Goal: Transaction & Acquisition: Register for event/course

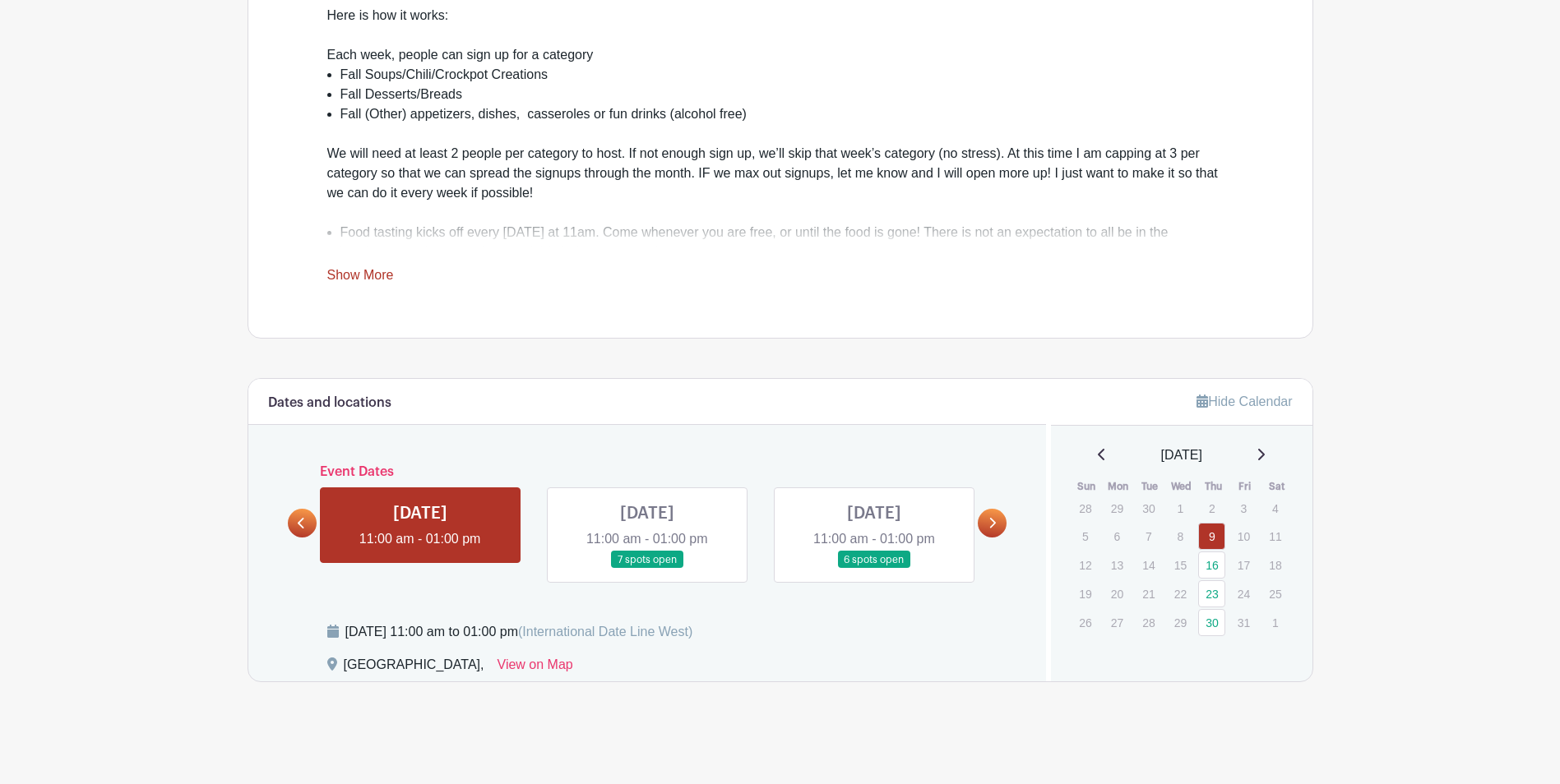
scroll to position [579, 0]
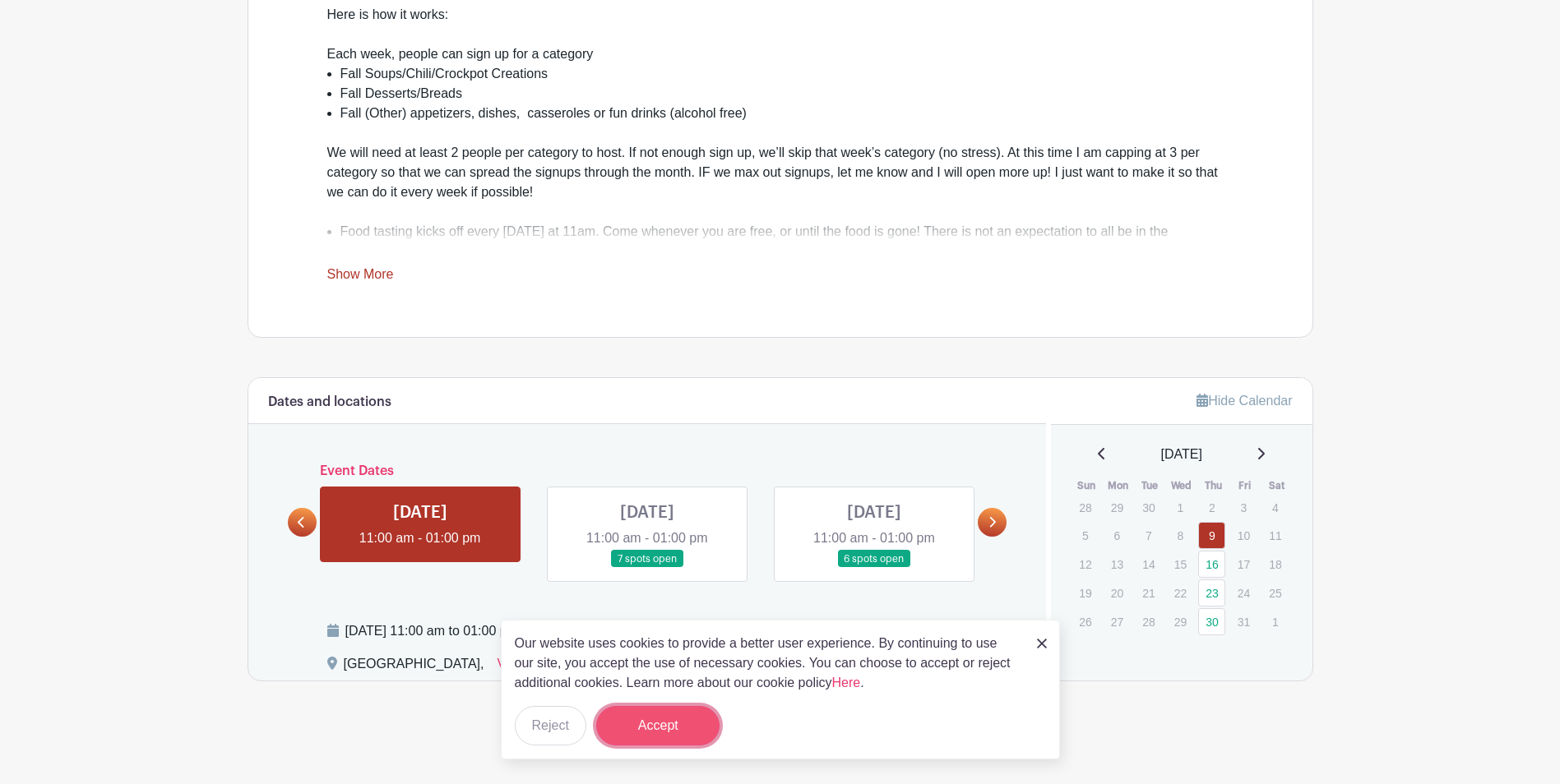
click at [687, 720] on button "Accept" at bounding box center [658, 726] width 124 height 40
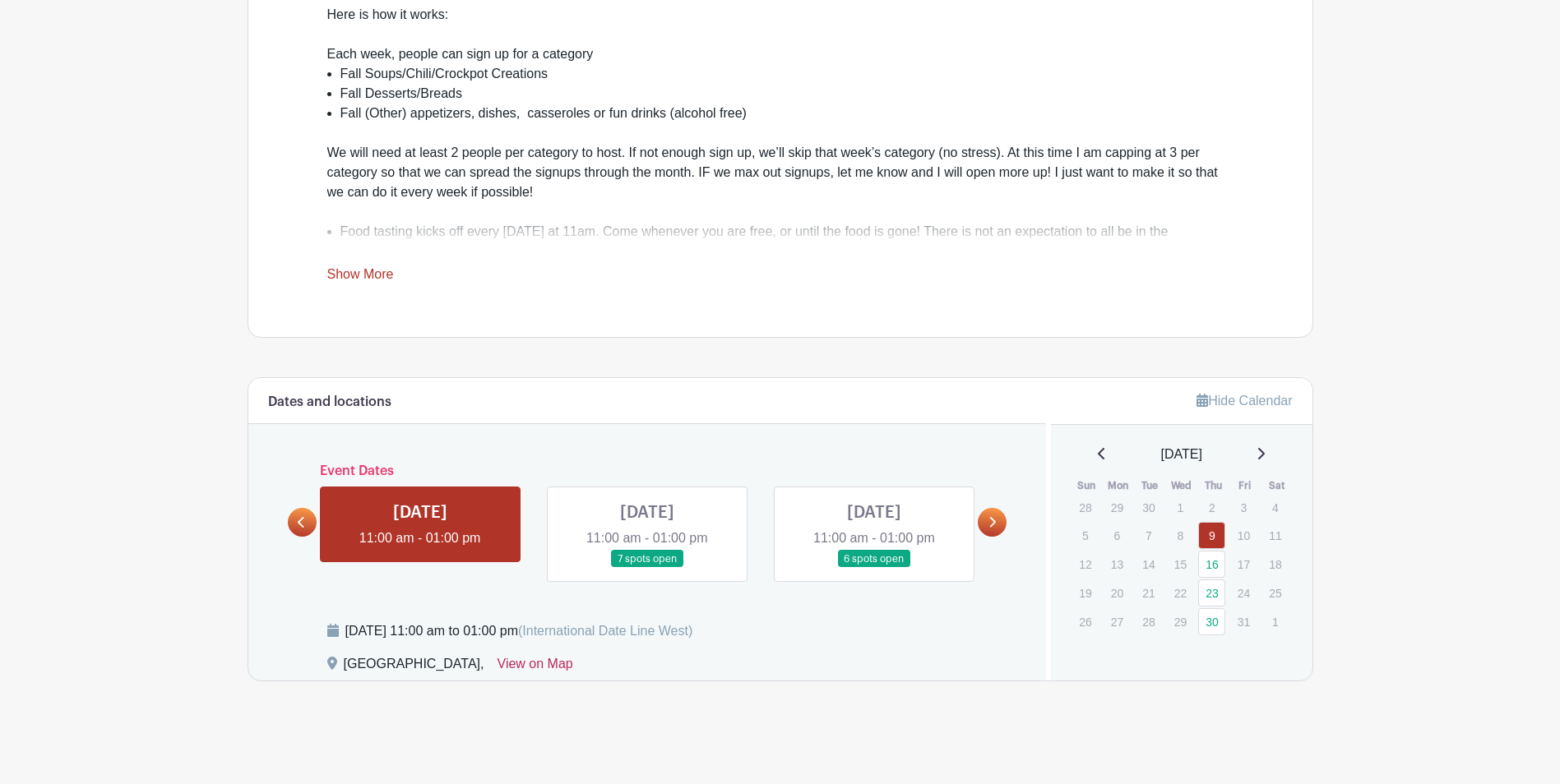
click at [573, 667] on link "View on Map" at bounding box center [535, 667] width 75 height 26
click at [647, 568] on link at bounding box center [647, 568] width 0 height 0
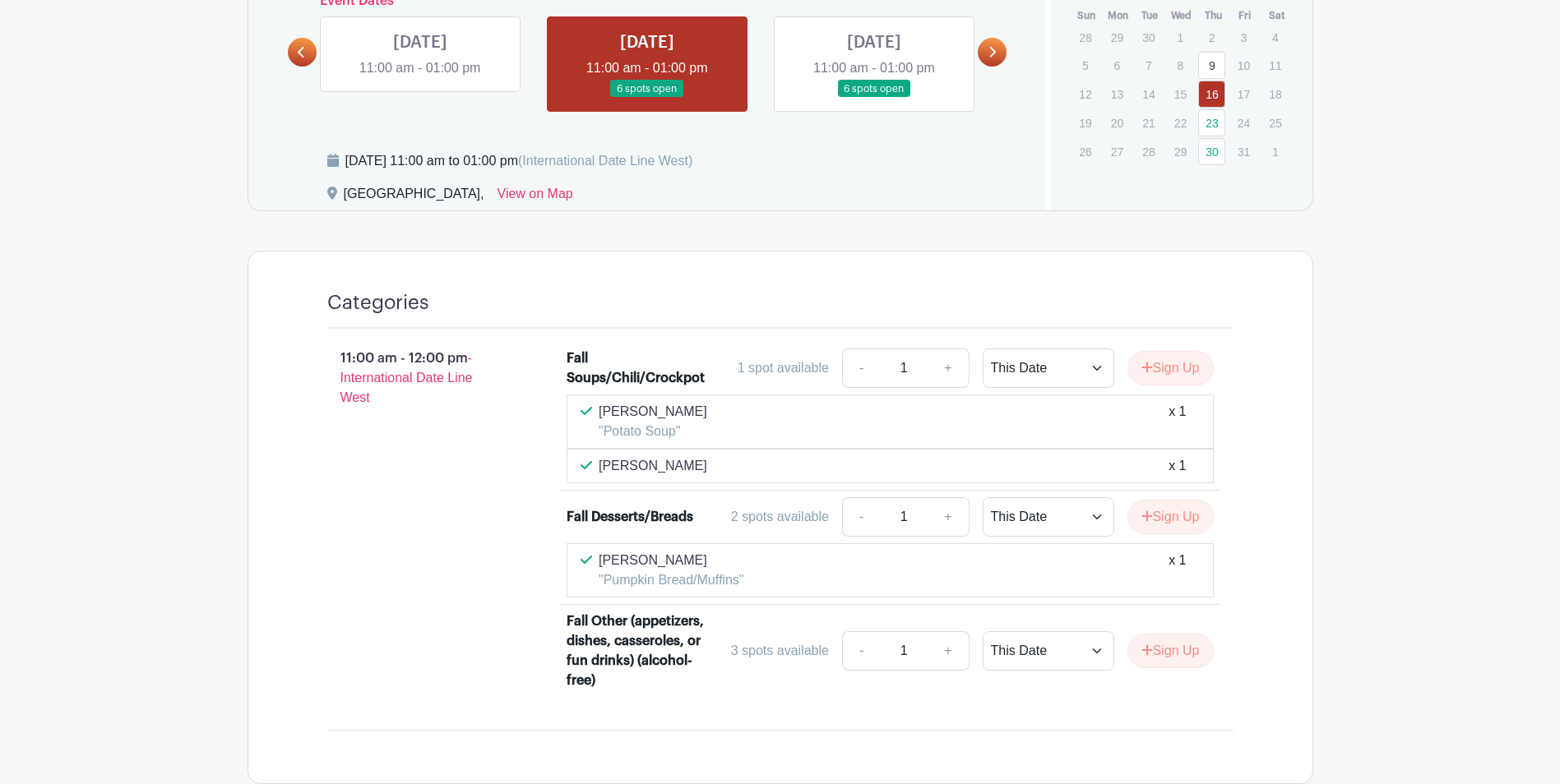
scroll to position [824, 0]
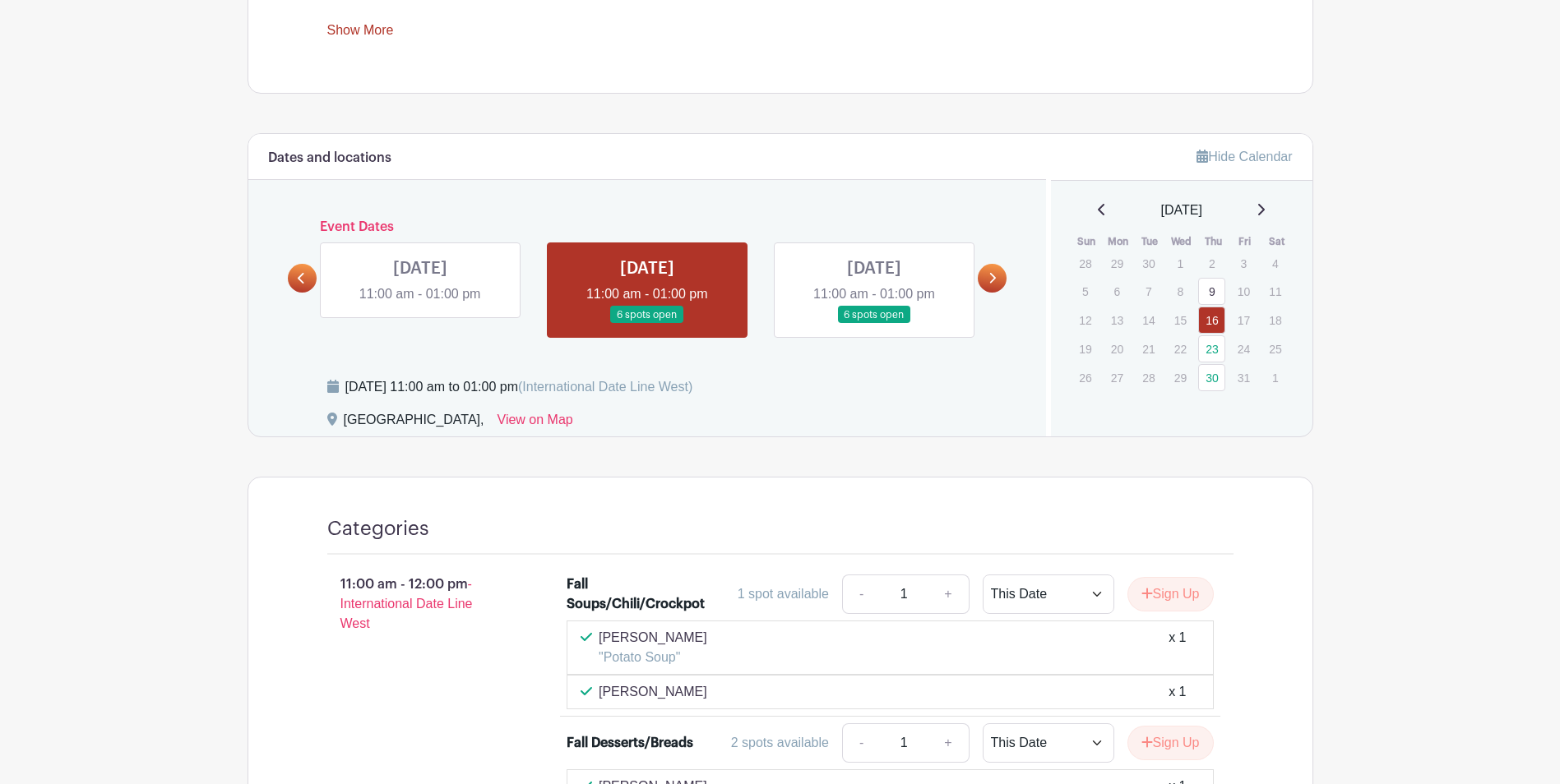
click at [874, 324] on link at bounding box center [874, 324] width 0 height 0
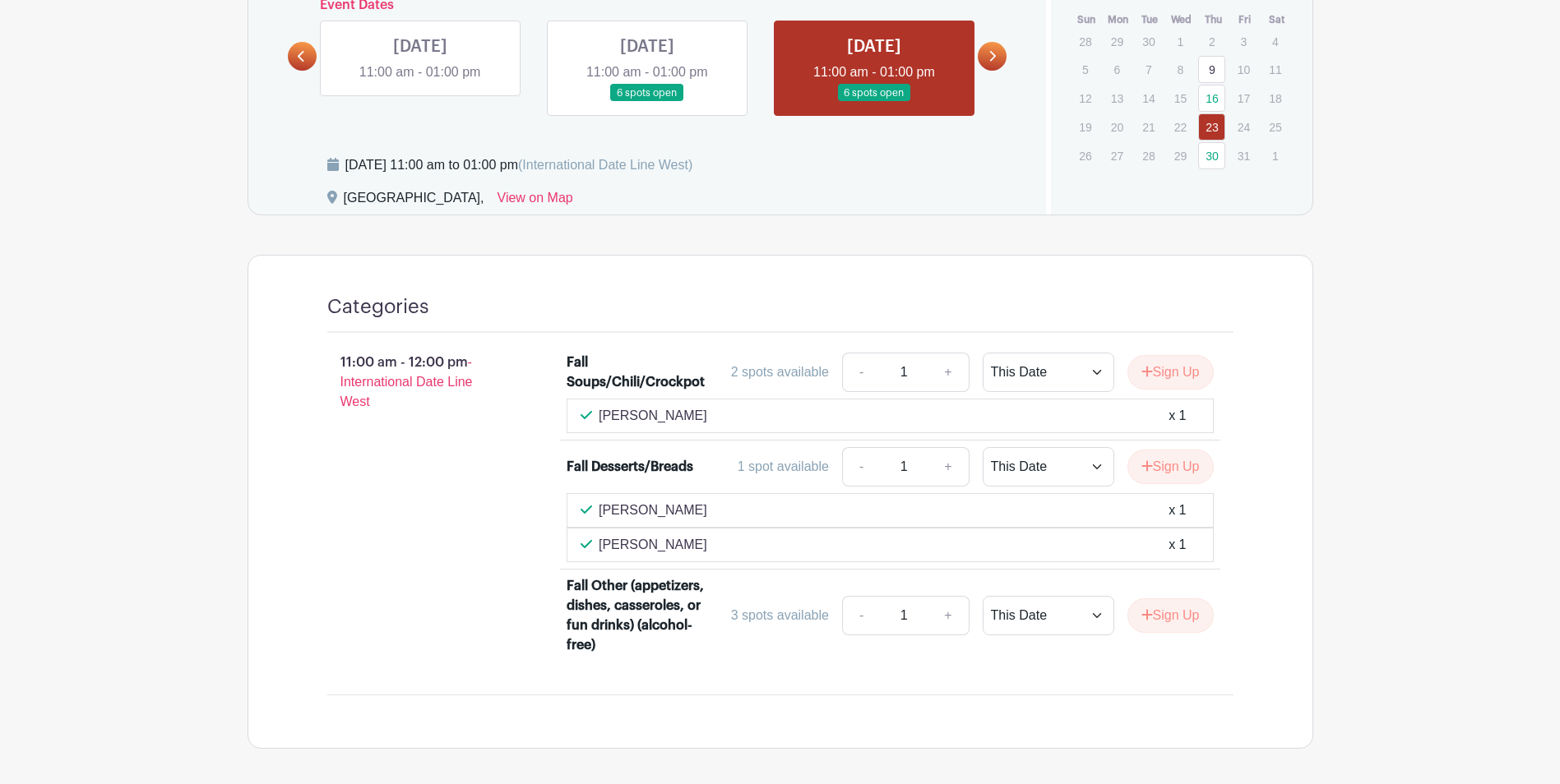
scroll to position [949, 0]
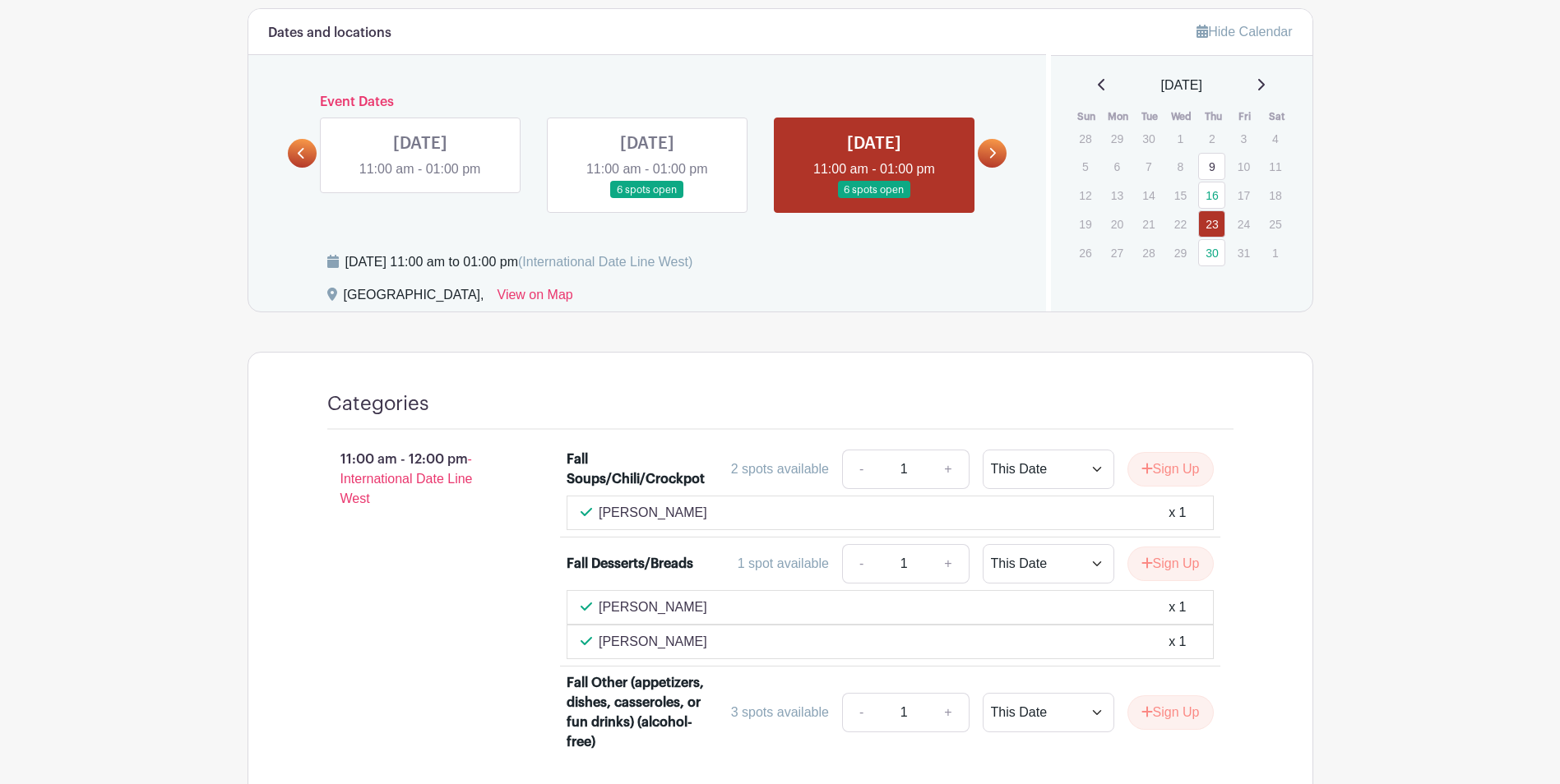
click at [999, 159] on link at bounding box center [992, 153] width 29 height 29
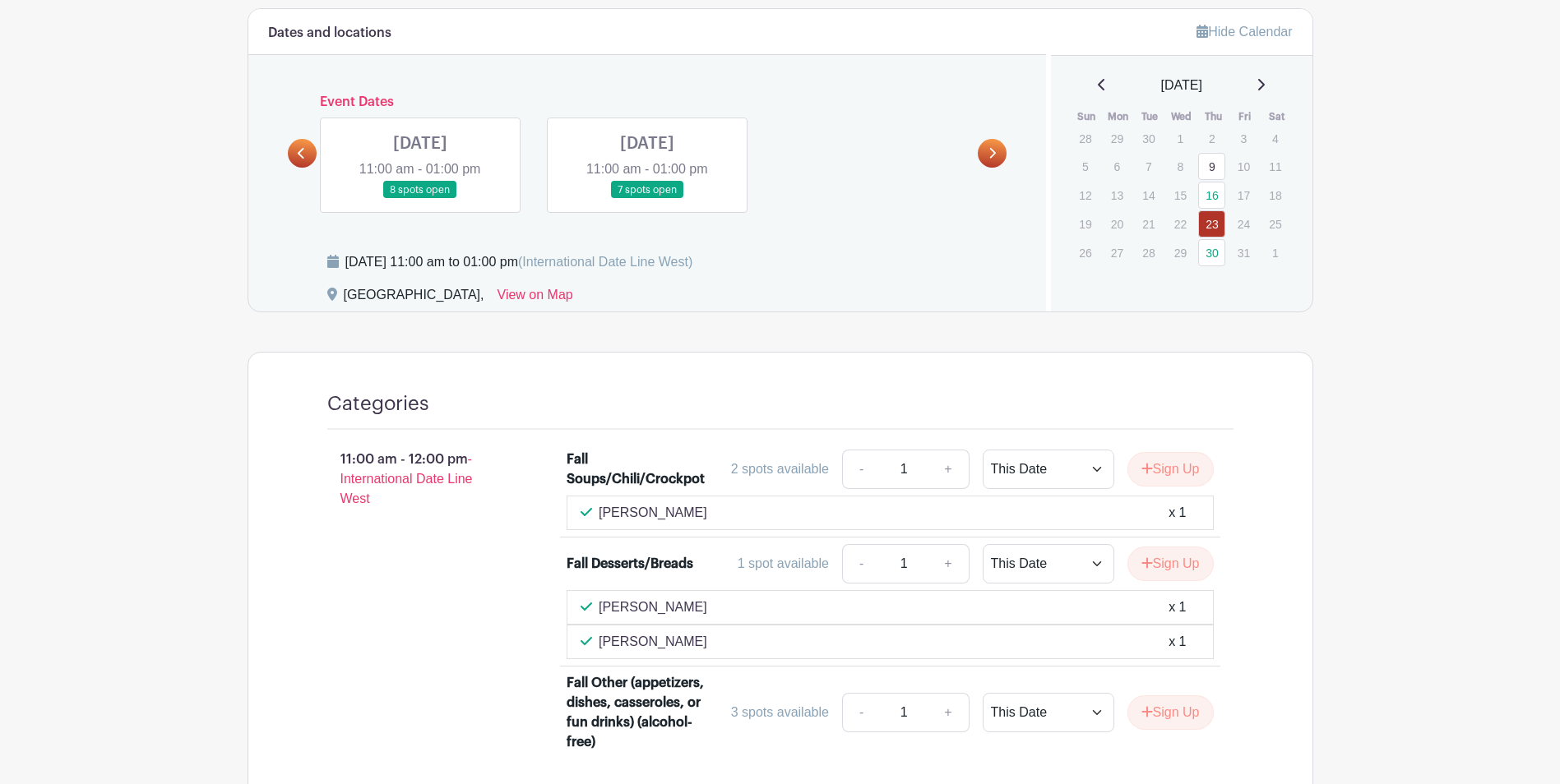
click at [420, 199] on link at bounding box center [420, 199] width 0 height 0
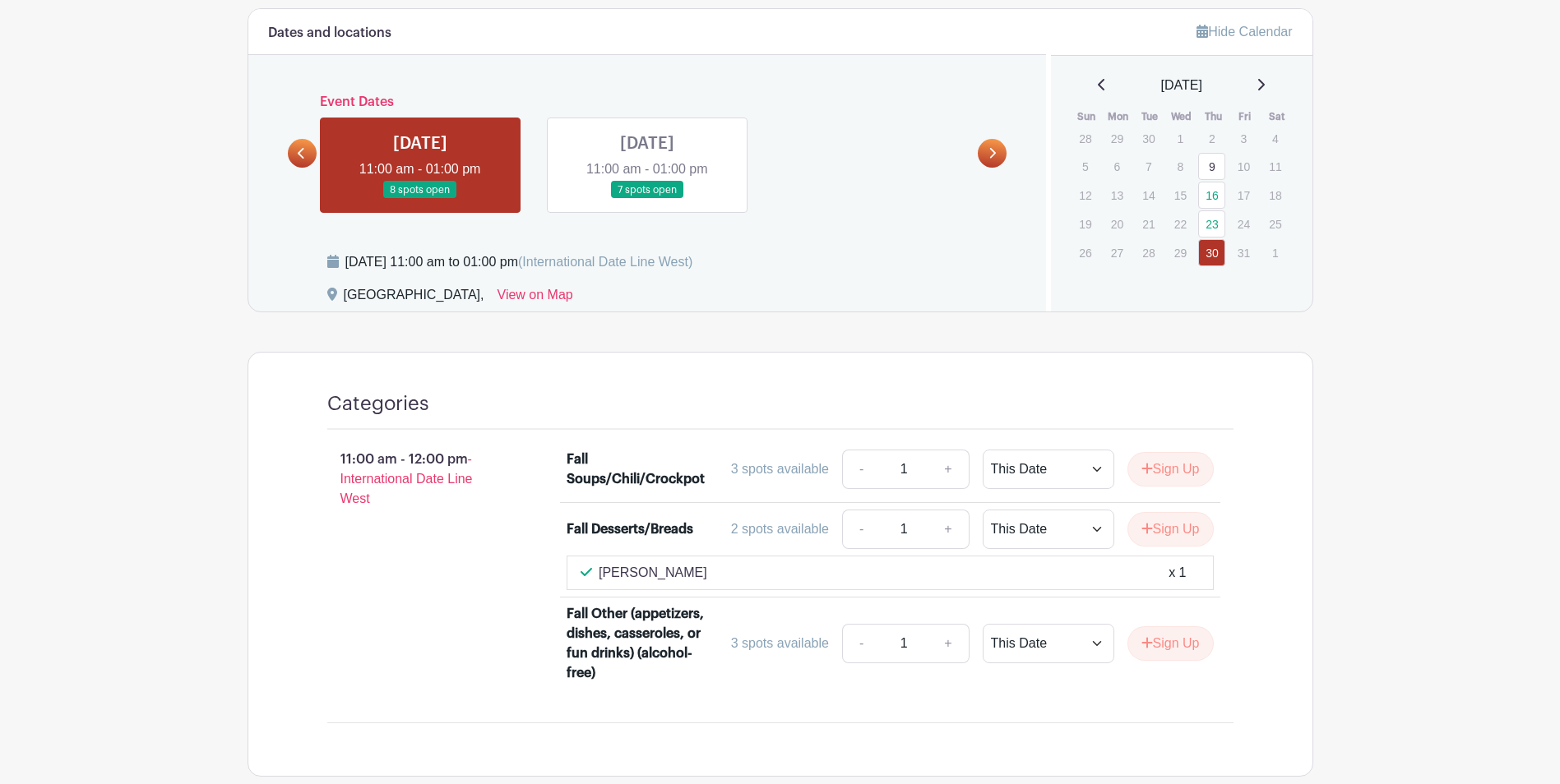
click at [647, 199] on link at bounding box center [647, 199] width 0 height 0
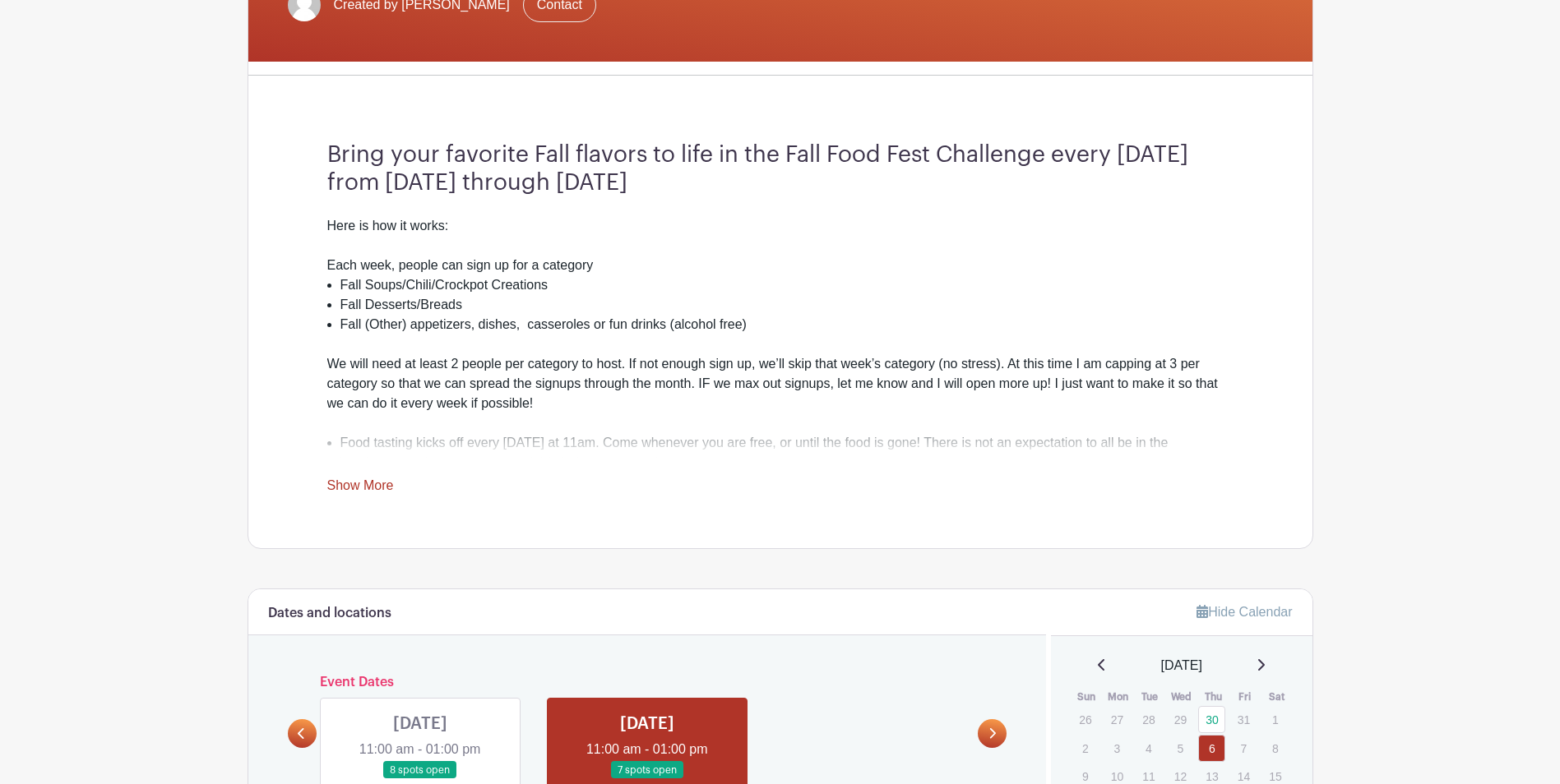
scroll to position [174, 0]
